Goal: Obtain resource: Download file/media

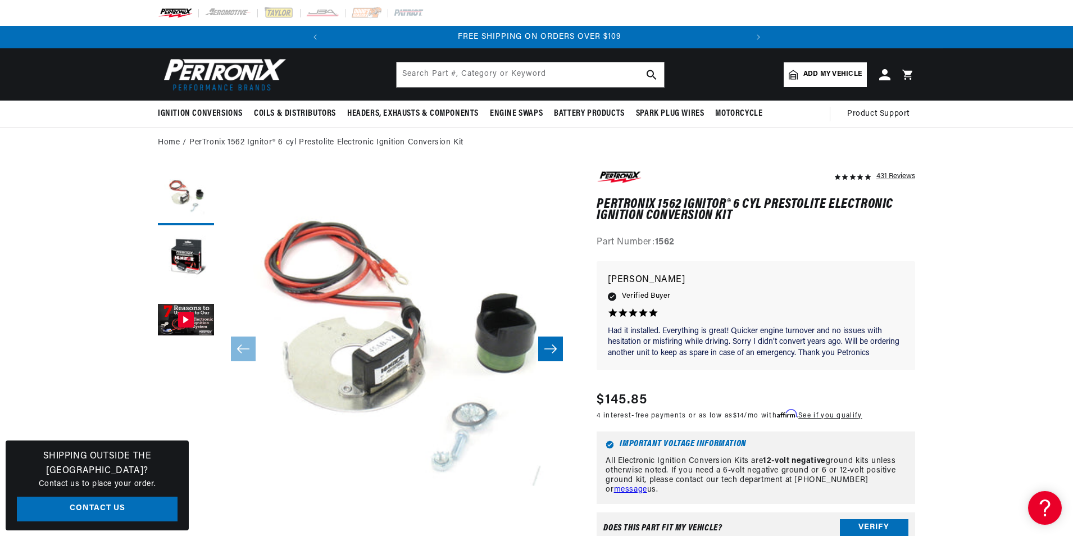
scroll to position [0, 420]
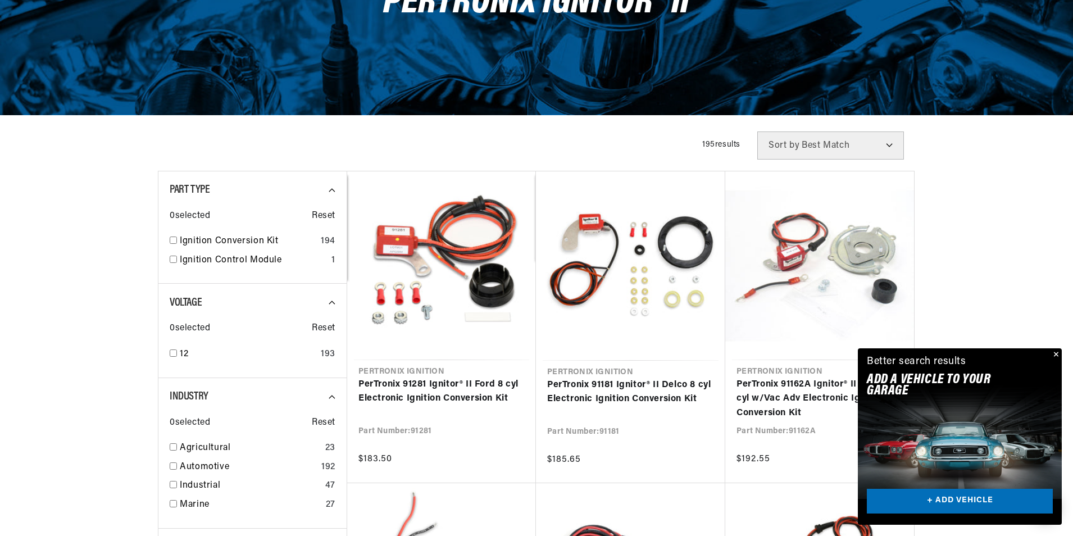
scroll to position [0, 420]
click at [779, 142] on span "Sort by" at bounding box center [783, 145] width 31 height 9
click at [785, 146] on span "Sort by" at bounding box center [783, 145] width 31 height 9
click at [887, 145] on select "Best Match Featured Name, A-Z Name, Z-A Price, Low to High Price, High to Low" at bounding box center [830, 145] width 147 height 28
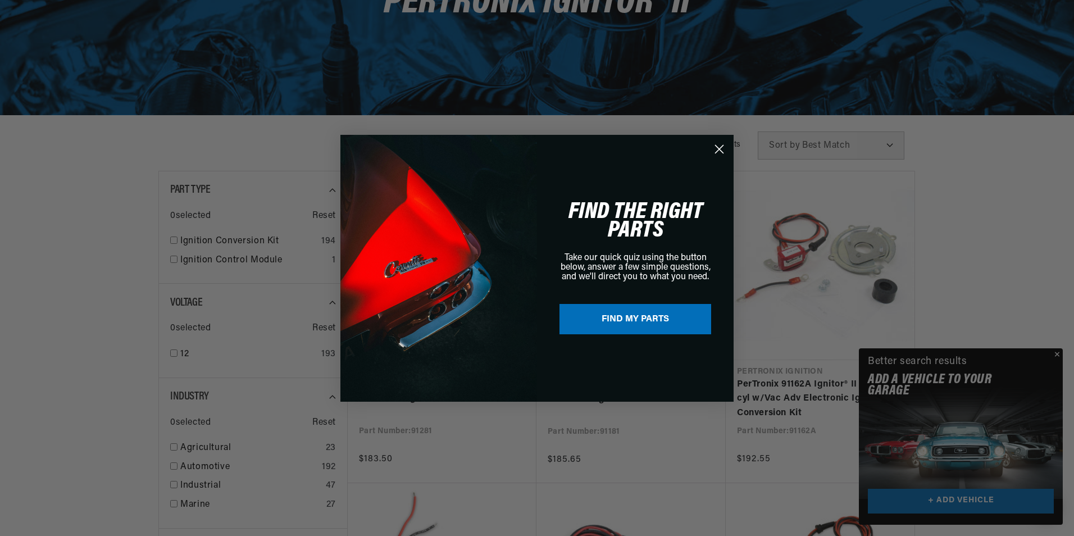
click at [717, 149] on circle "Close dialog" at bounding box center [719, 148] width 19 height 19
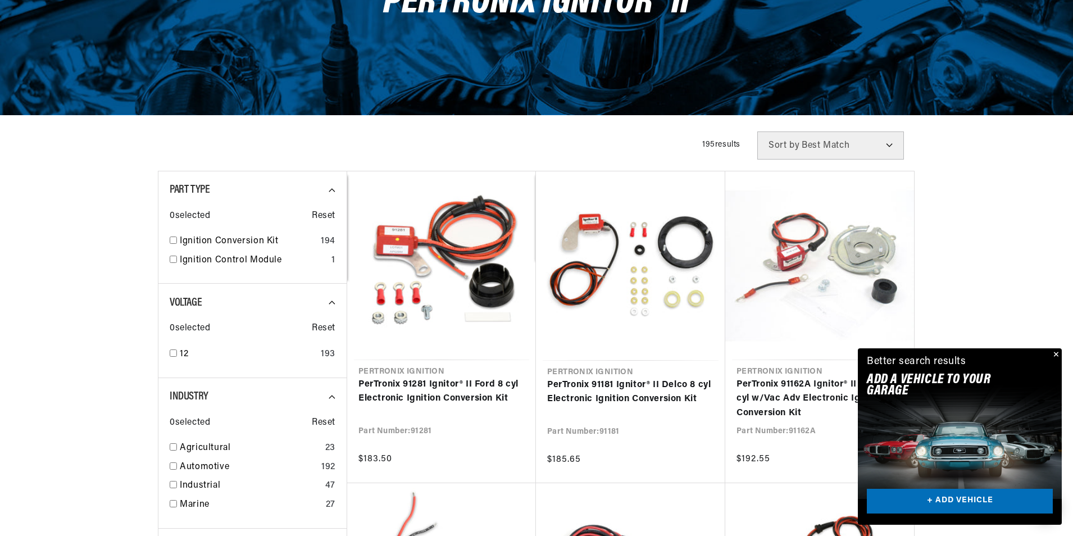
click at [1054, 353] on button "Close" at bounding box center [1054, 354] width 13 height 13
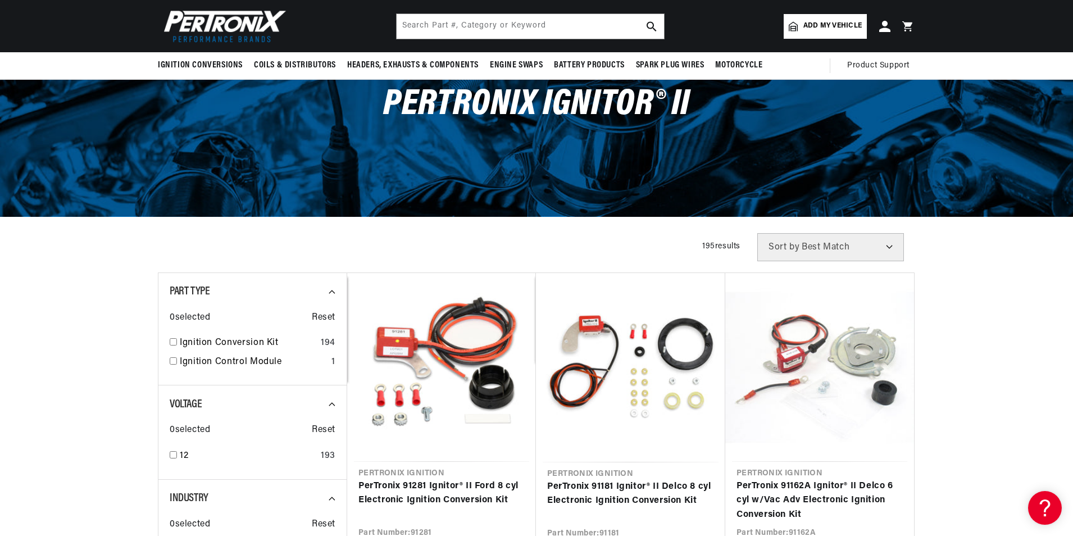
scroll to position [56, 0]
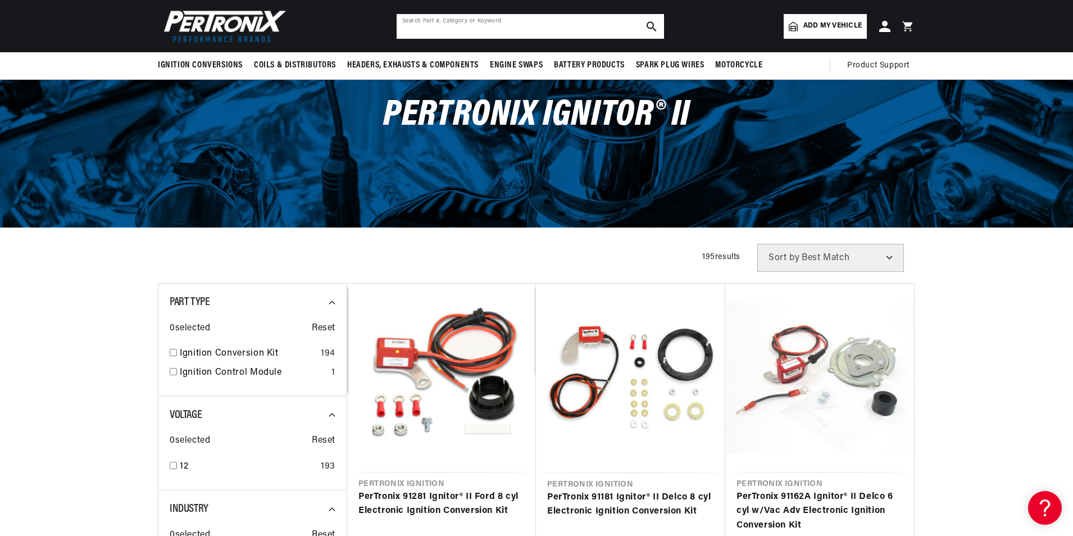
click at [414, 26] on input "text" at bounding box center [530, 26] width 267 height 25
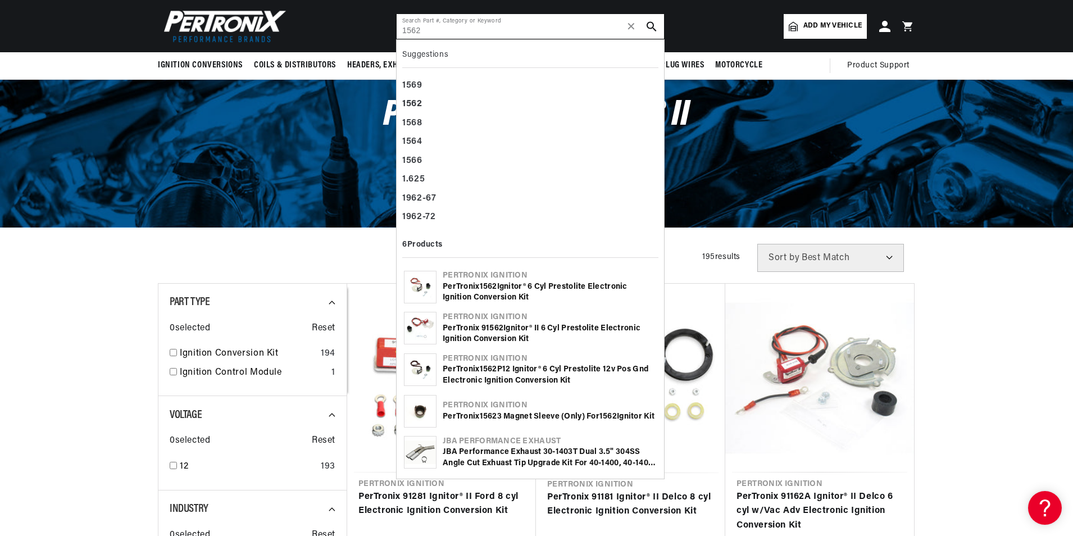
scroll to position [0, 0]
type input "1562"
click at [411, 101] on b "1562" at bounding box center [412, 103] width 20 height 9
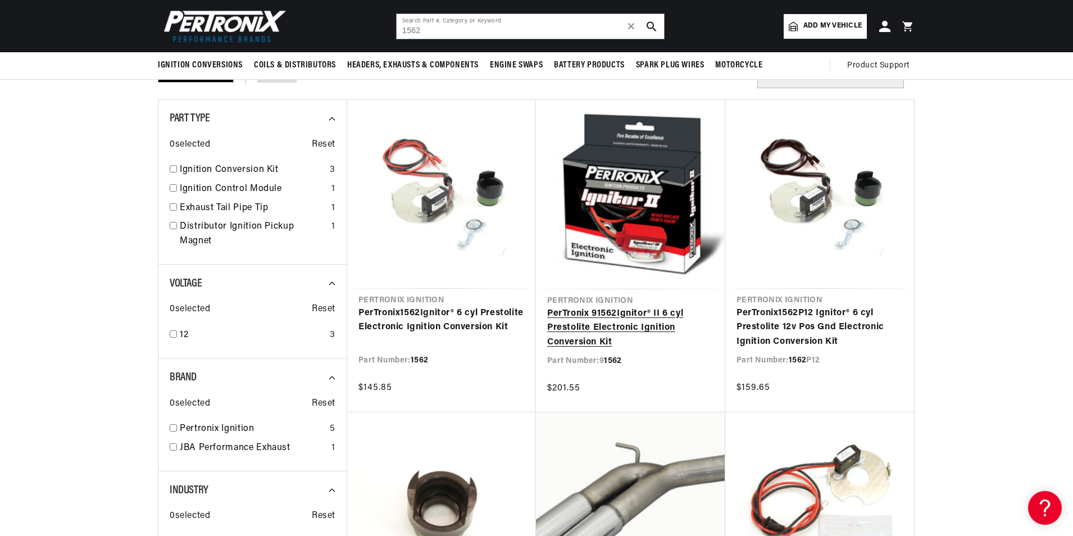
scroll to position [0, 420]
click at [582, 330] on link "PerTronix 9 1562 Ignitor® II 6 cyl Prestolite Electronic Ignition Conversion Kit" at bounding box center [630, 328] width 167 height 43
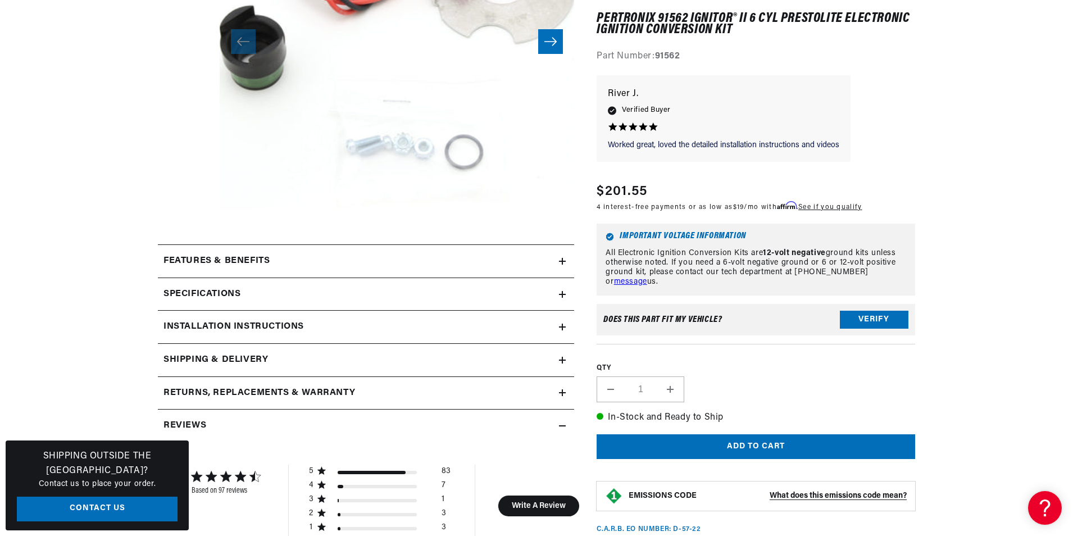
scroll to position [393, 0]
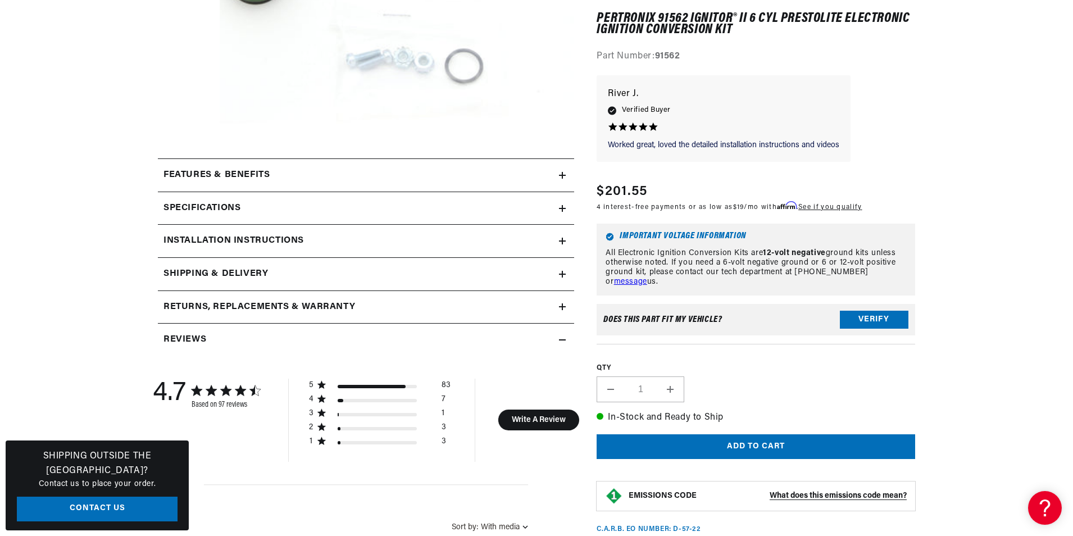
click at [562, 172] on icon at bounding box center [562, 175] width 0 height 7
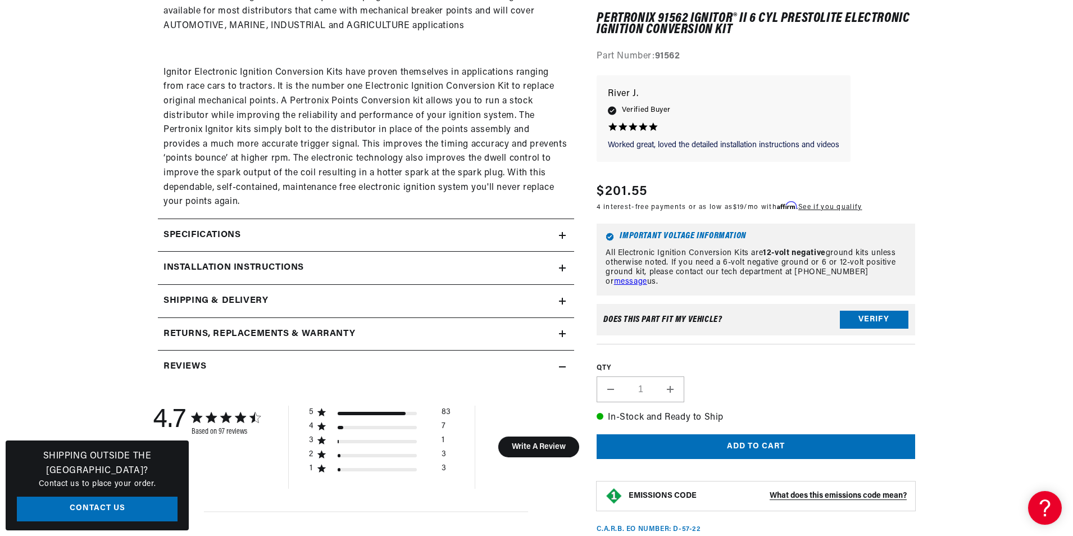
scroll to position [842, 0]
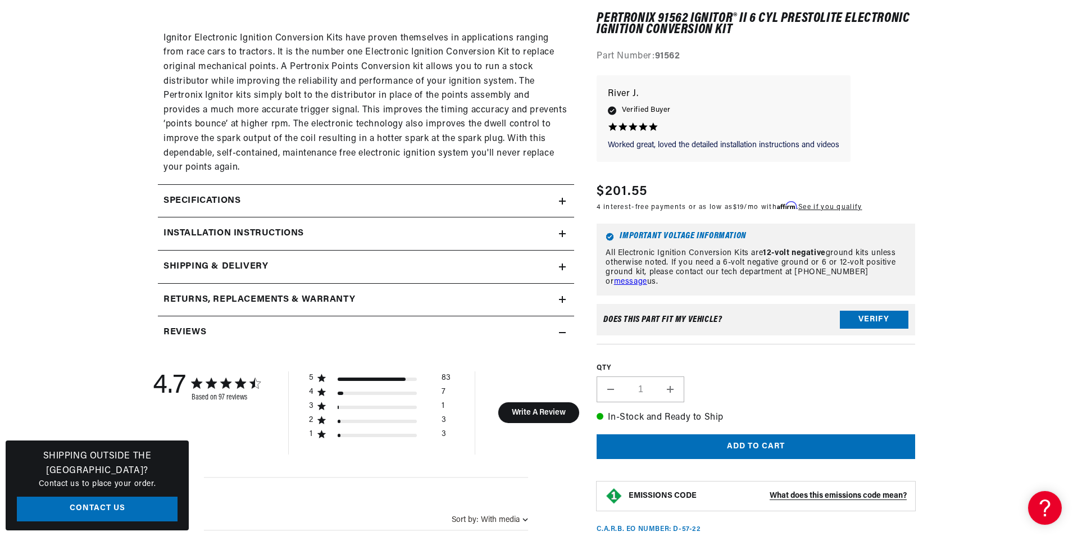
click at [562, 231] on icon at bounding box center [562, 233] width 0 height 7
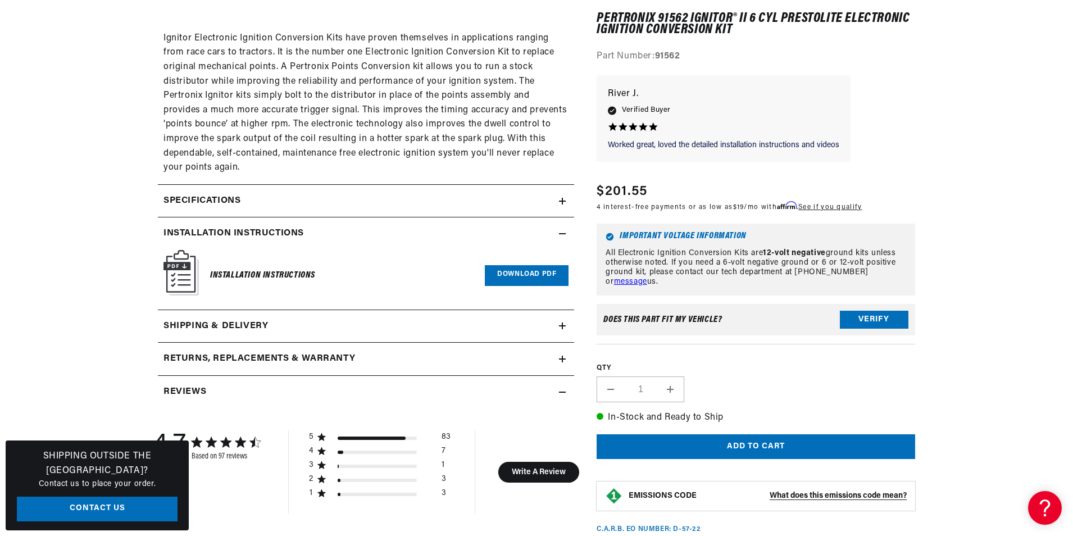
scroll to position [0, 81]
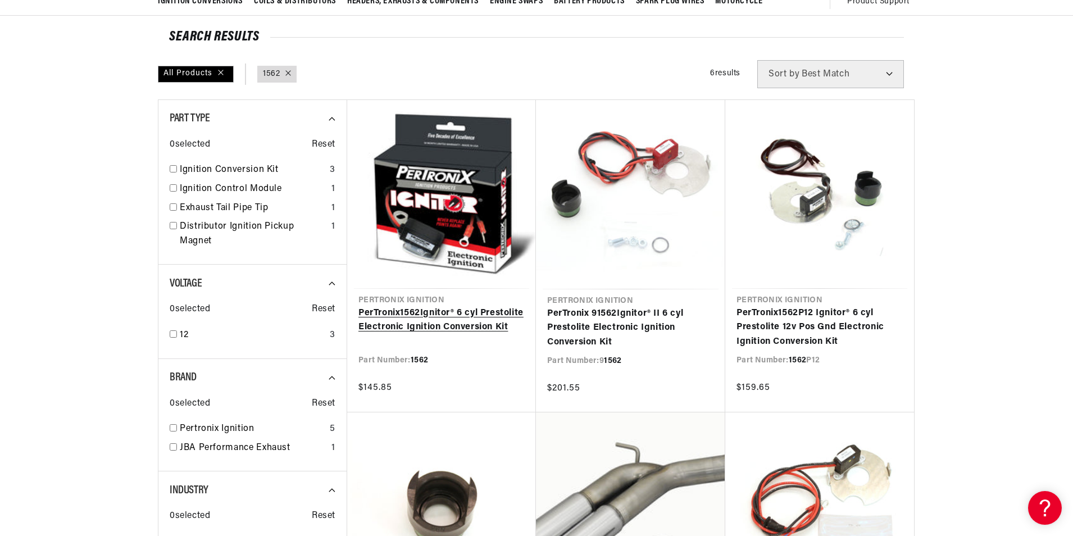
click at [404, 306] on link "PerTronix 1562 Ignitor® 6 cyl Prestolite Electronic Ignition Conversion Kit" at bounding box center [441, 320] width 166 height 29
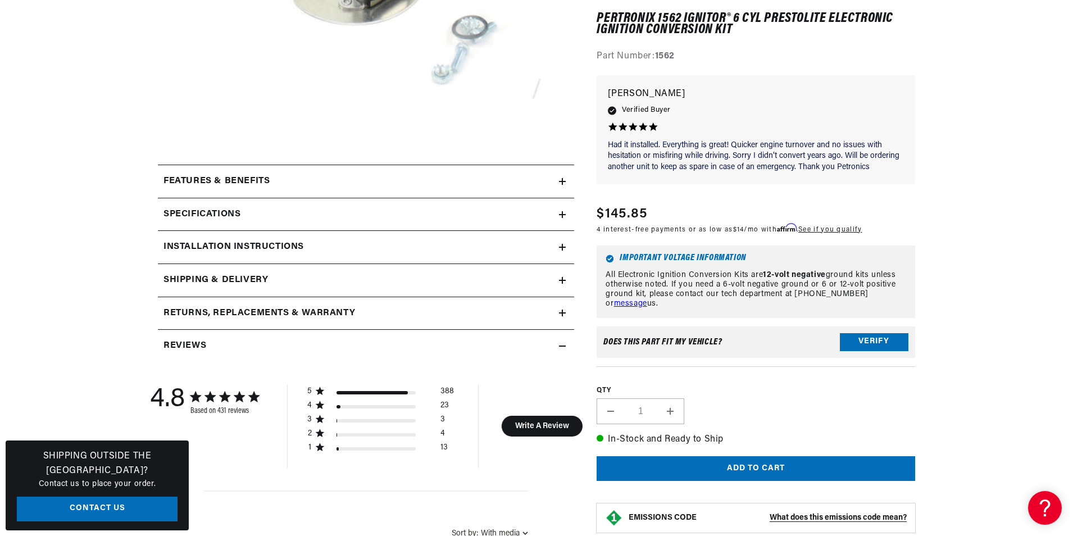
scroll to position [393, 0]
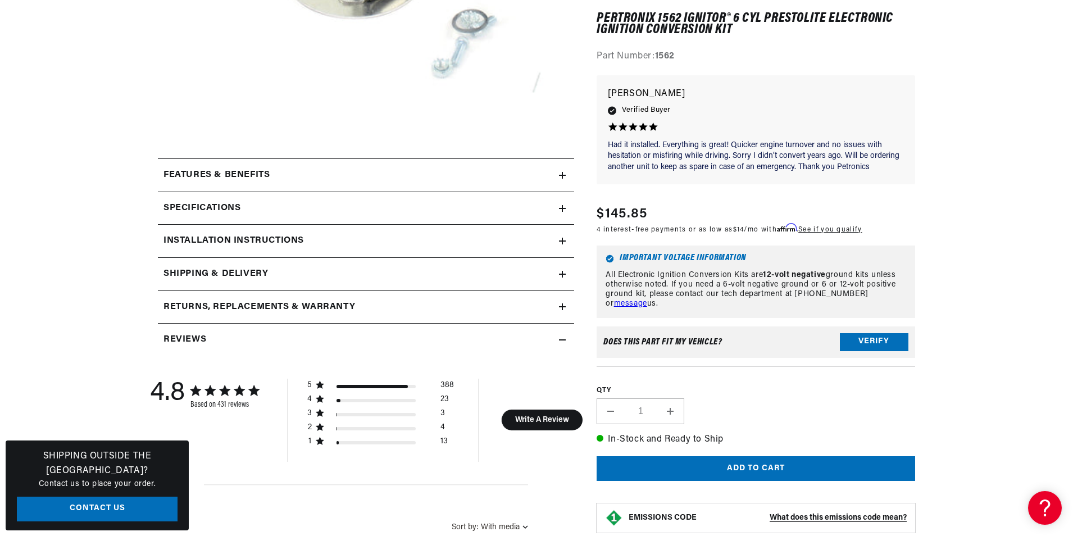
click at [562, 238] on icon at bounding box center [562, 241] width 0 height 7
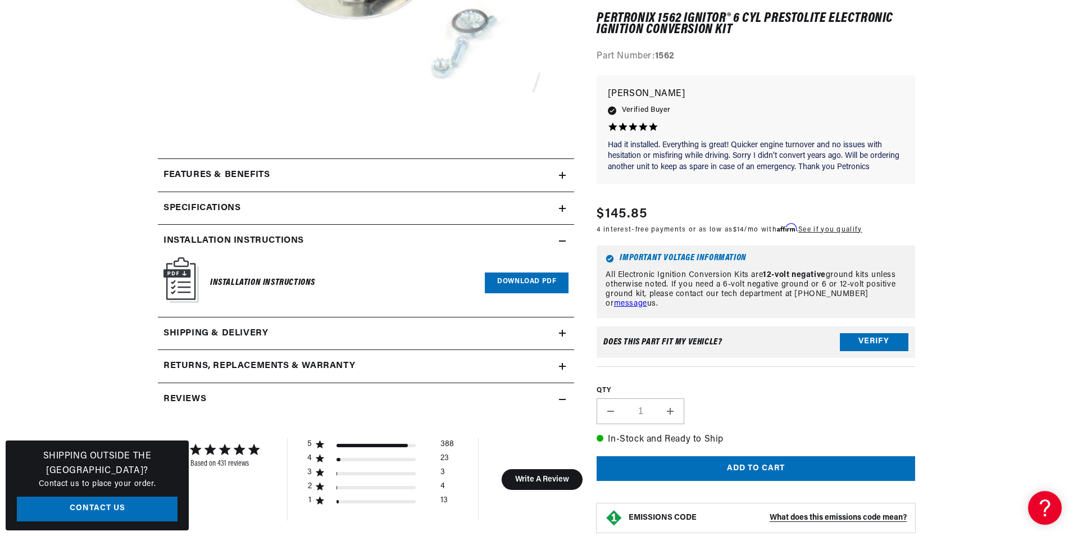
scroll to position [0, 420]
click at [527, 280] on link "Download PDF" at bounding box center [527, 282] width 84 height 21
